Goal: Transaction & Acquisition: Download file/media

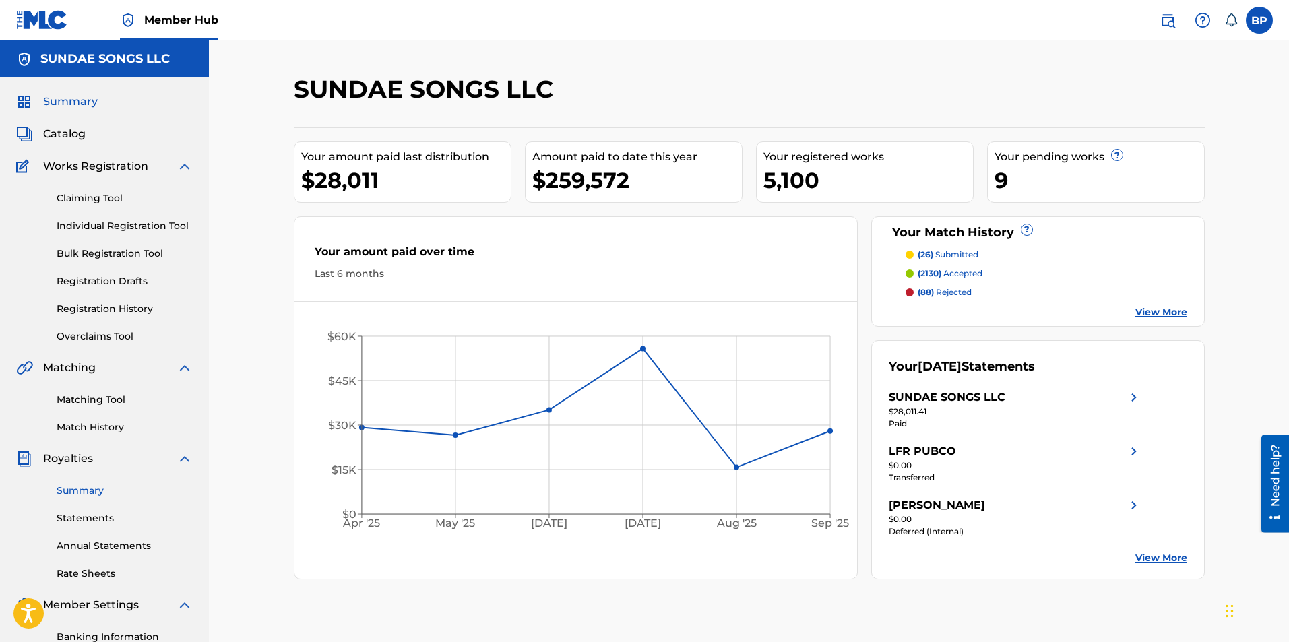
click at [87, 492] on link "Summary" at bounding box center [125, 491] width 136 height 14
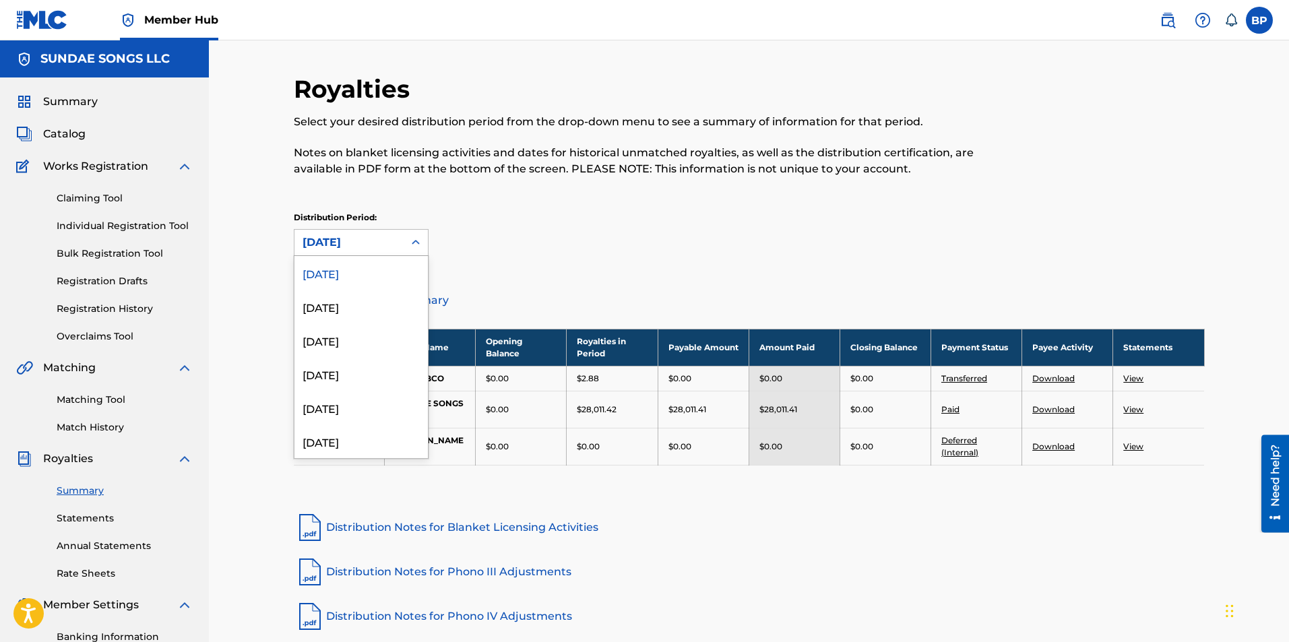
click at [385, 245] on div "[DATE]" at bounding box center [349, 242] width 93 height 16
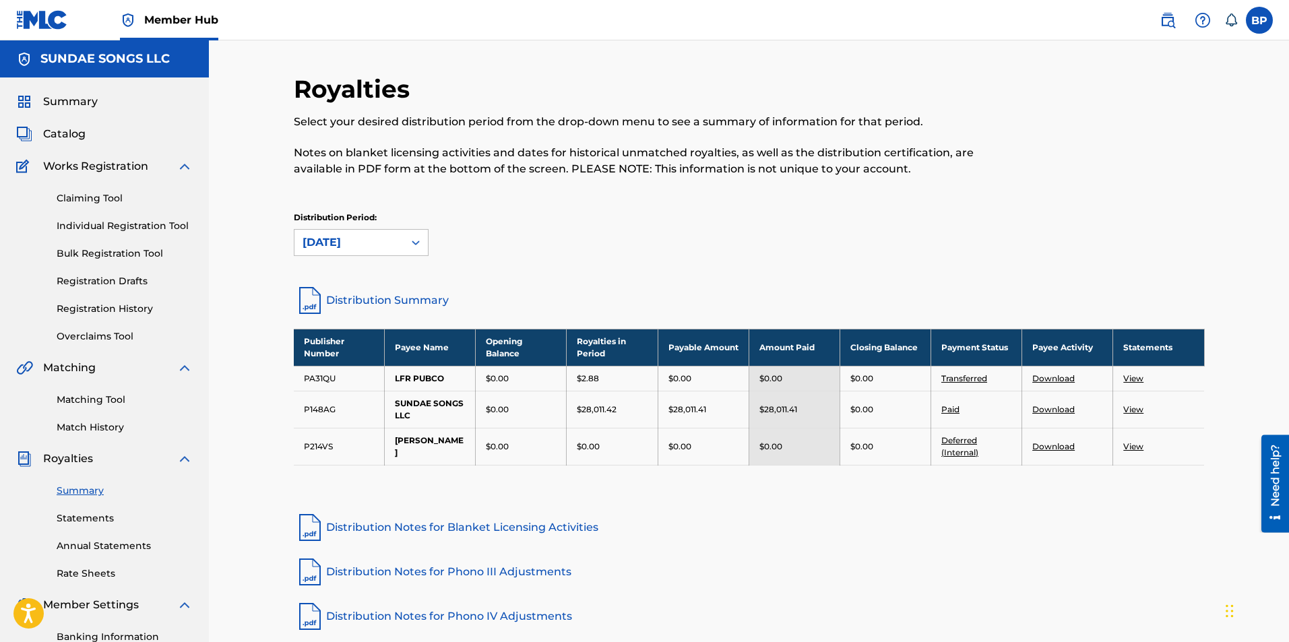
click at [512, 237] on div "Distribution Period: [DATE]" at bounding box center [749, 234] width 911 height 44
click at [1128, 421] on td "View" at bounding box center [1158, 409] width 91 height 37
click at [1129, 408] on link "View" at bounding box center [1133, 409] width 20 height 10
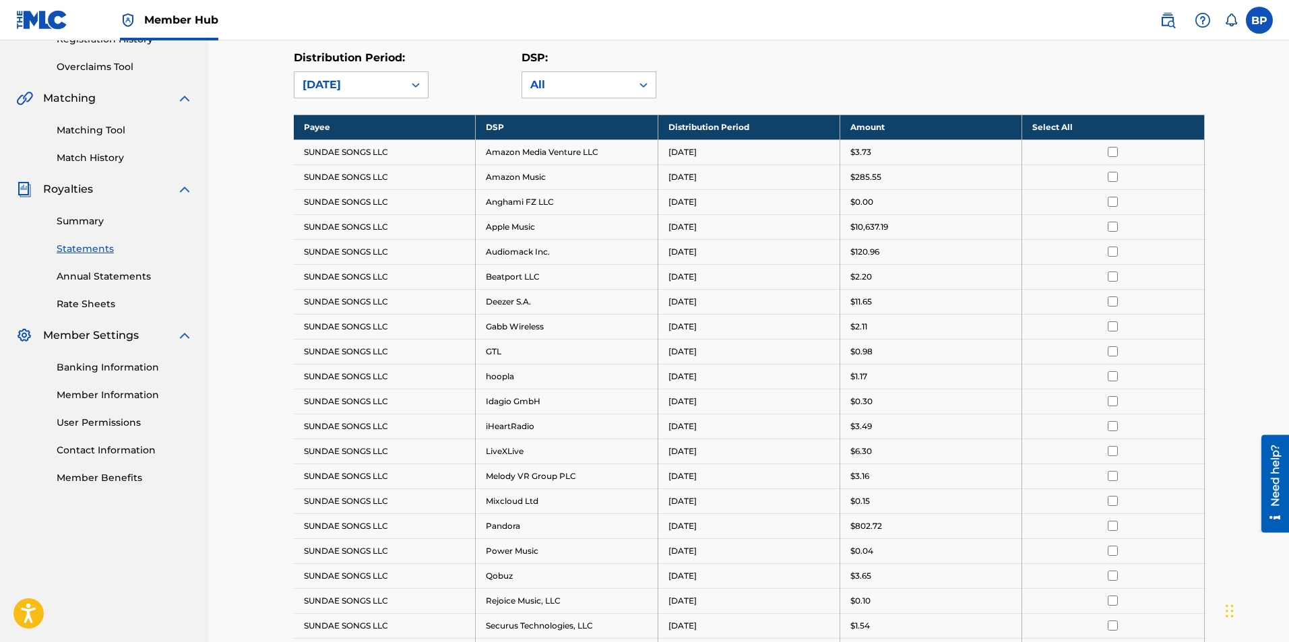
scroll to position [337, 0]
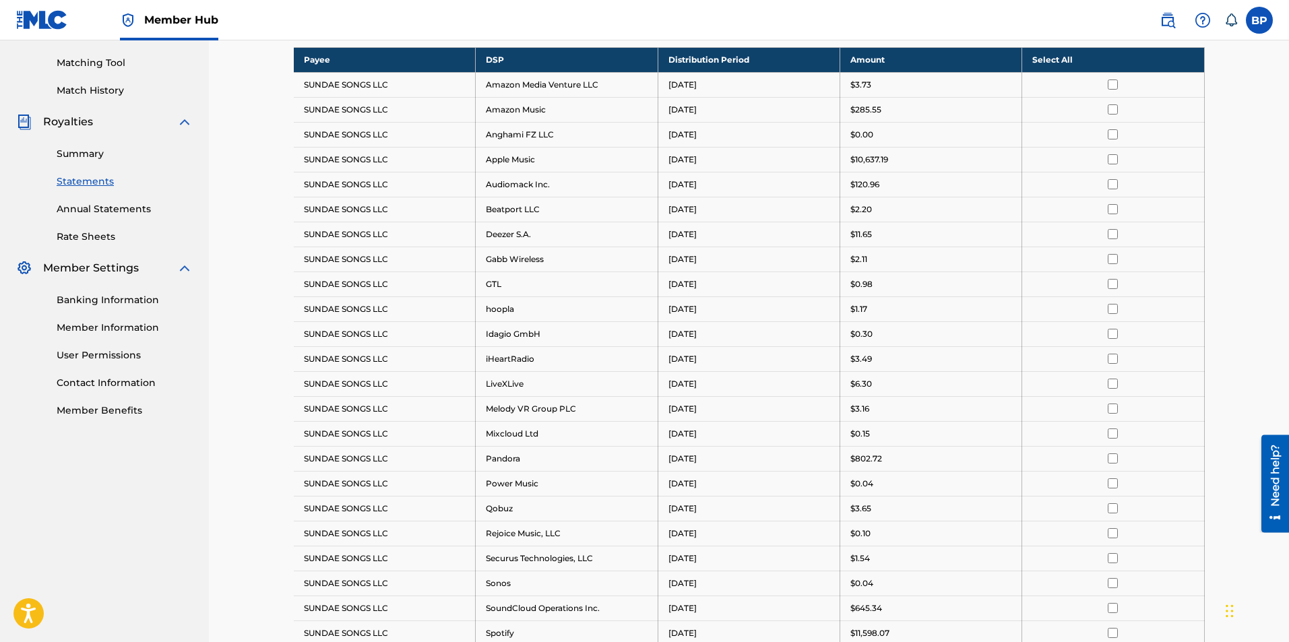
click at [1059, 66] on th "Select All" at bounding box center [1113, 59] width 182 height 25
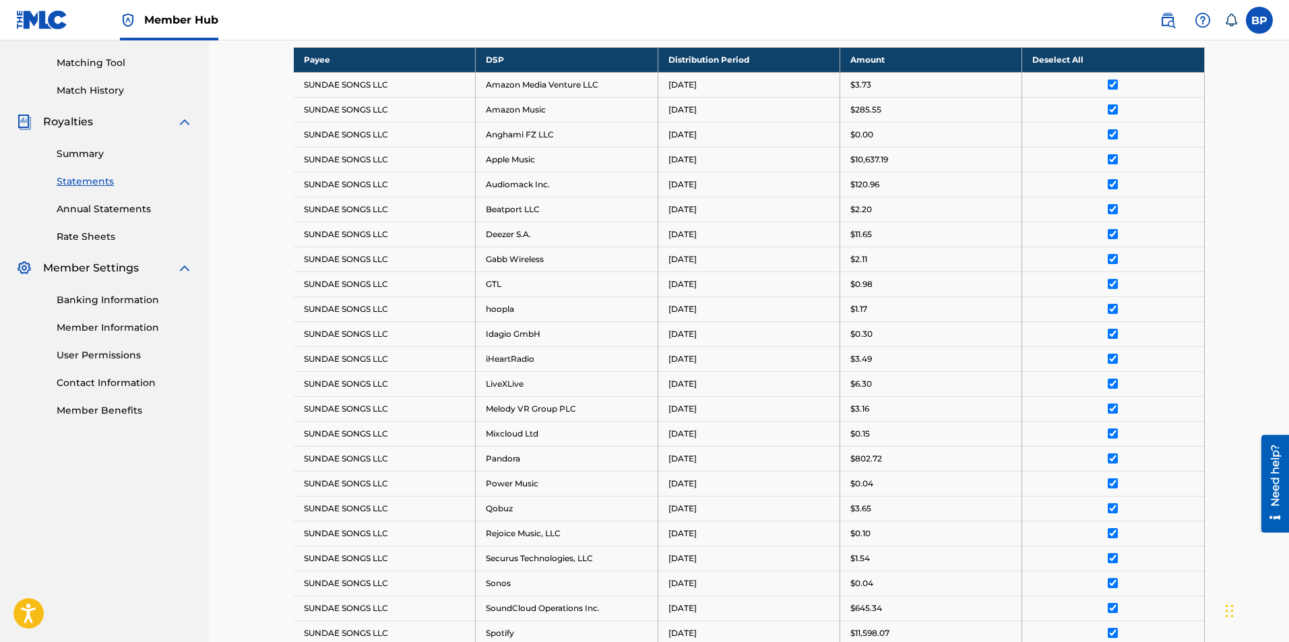
scroll to position [705, 0]
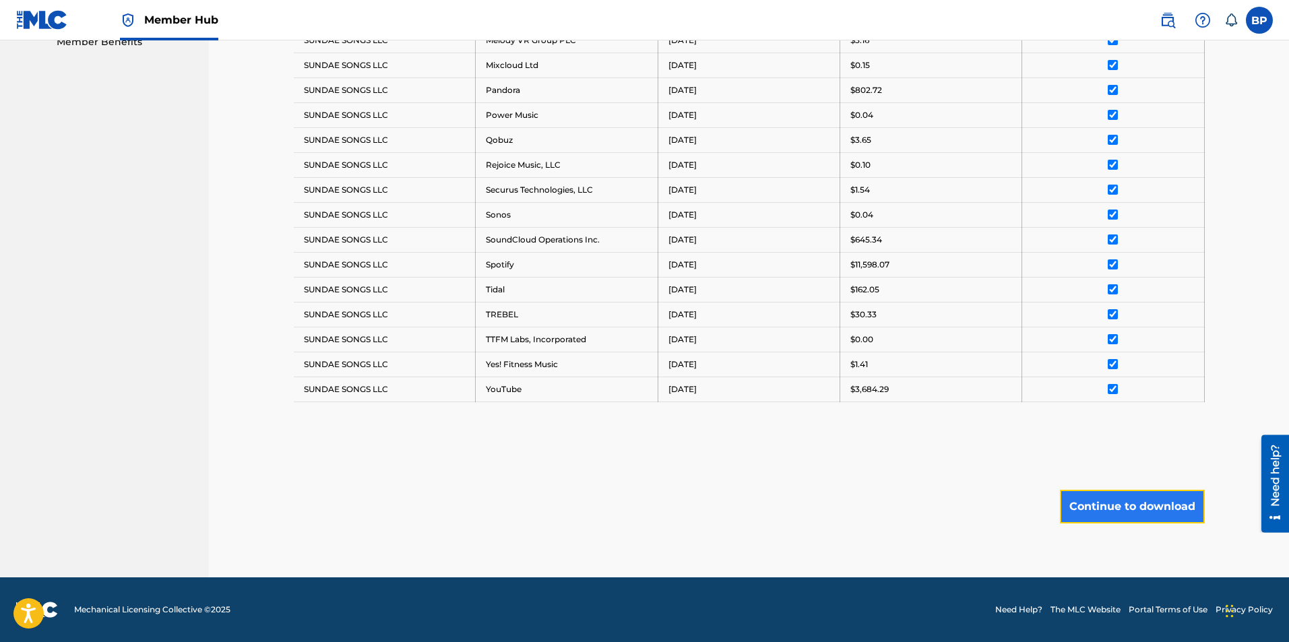
click at [1130, 517] on button "Continue to download" at bounding box center [1132, 507] width 145 height 34
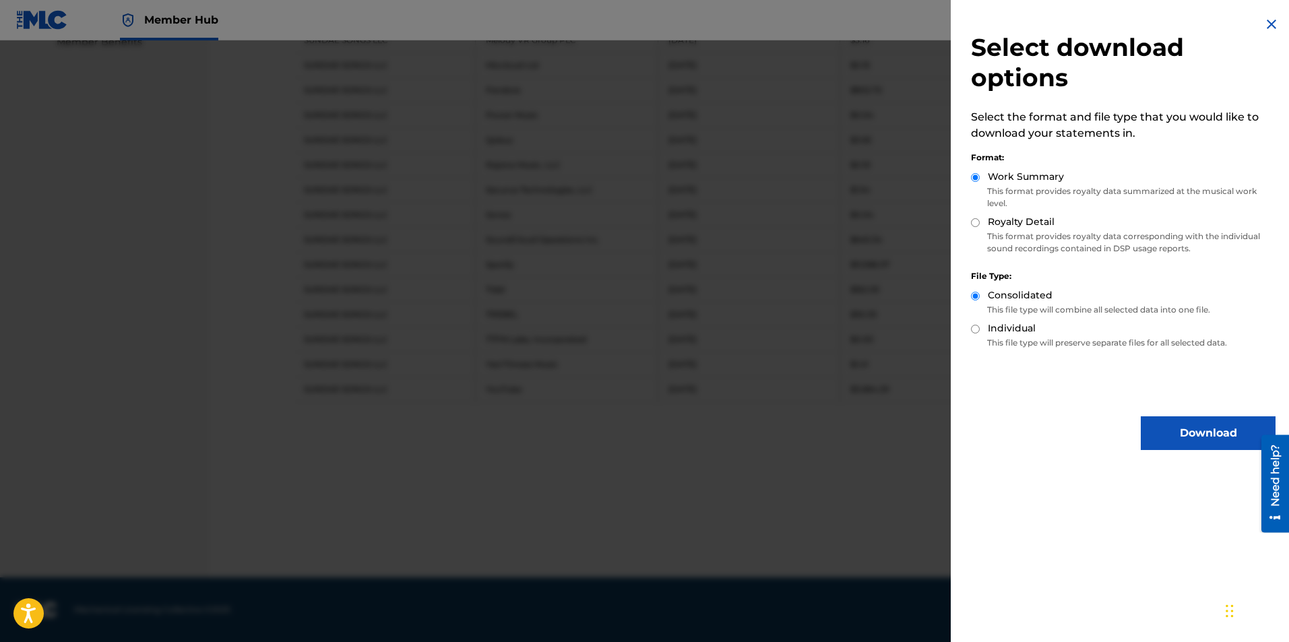
click at [978, 224] on input "Royalty Detail" at bounding box center [975, 222] width 9 height 9
radio input "true"
click at [1172, 420] on button "Download" at bounding box center [1208, 433] width 135 height 34
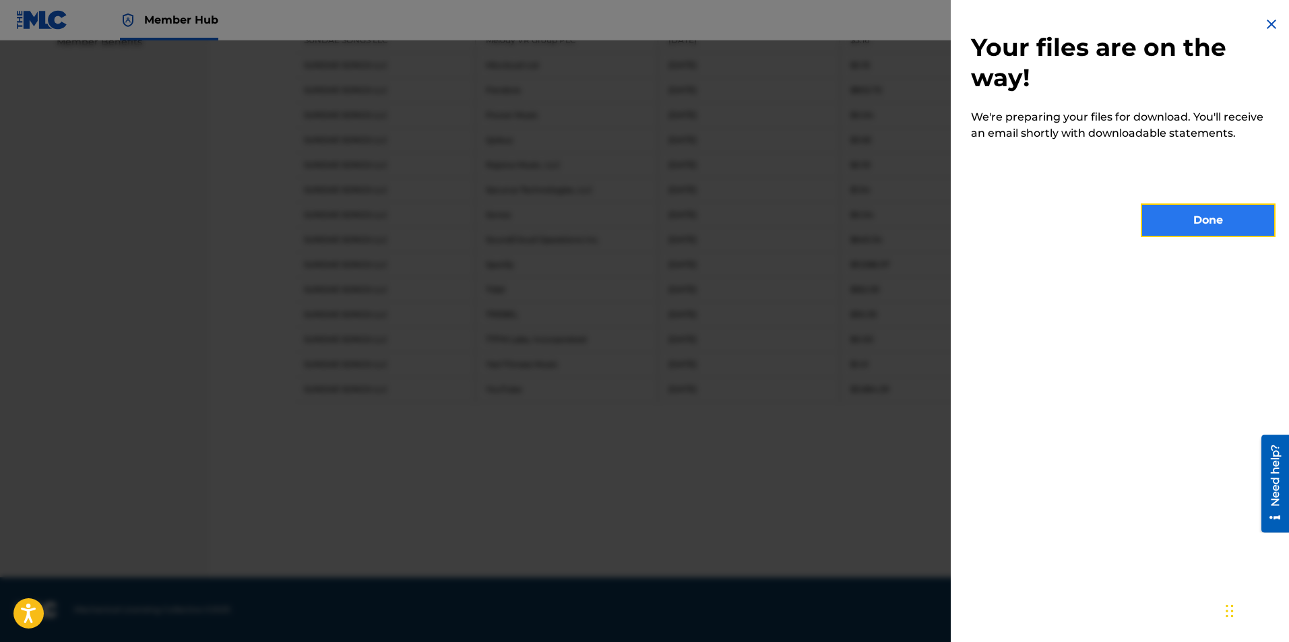
click at [1197, 222] on button "Done" at bounding box center [1208, 220] width 135 height 34
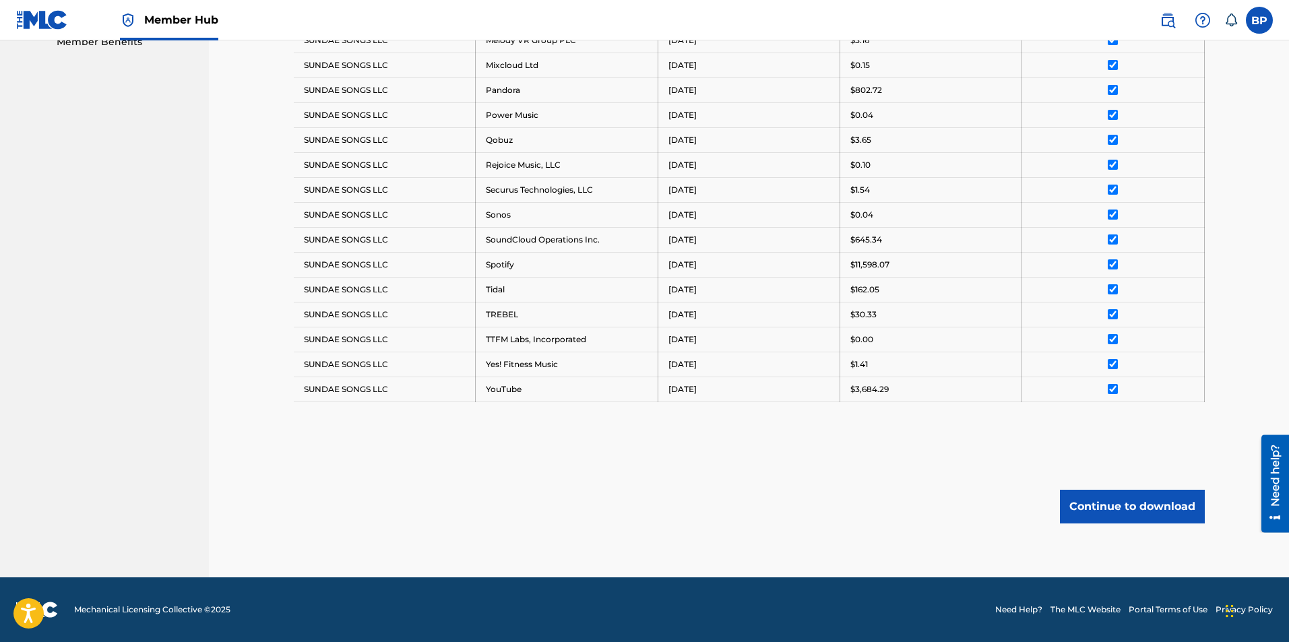
scroll to position [0, 0]
